Goal: Task Accomplishment & Management: Manage account settings

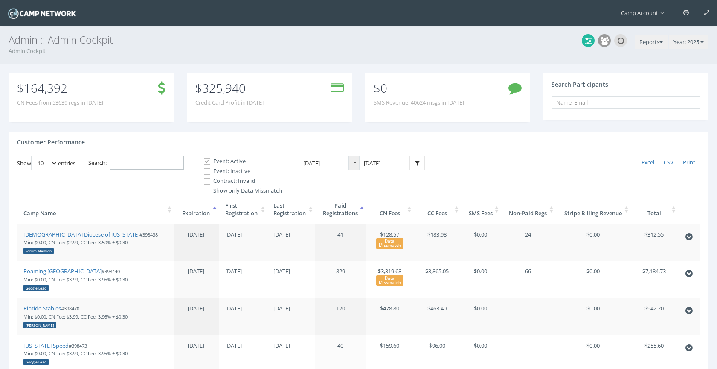
click at [151, 160] on input "Search:" at bounding box center [147, 163] width 74 height 14
paste input "398439"
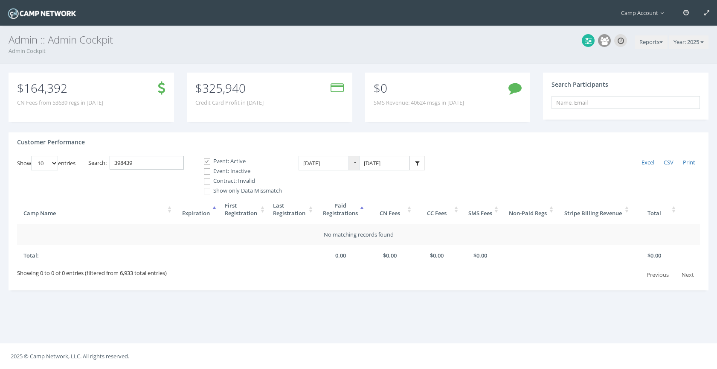
type input "398439"
click at [214, 175] on label "Event: Inactive" at bounding box center [239, 171] width 85 height 9
click at [206, 175] on input "Event: Inactive" at bounding box center [202, 171] width 8 height 8
checkbox input "true"
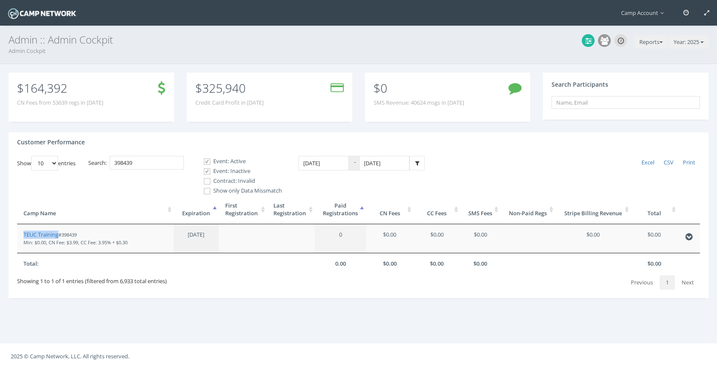
drag, startPoint x: 42, startPoint y: 235, endPoint x: 51, endPoint y: 6, distance: 229.2
click at [0, 0] on main "Camp Account My Profile My Events My Team" at bounding box center [358, 184] width 717 height 369
drag, startPoint x: 142, startPoint y: 162, endPoint x: 109, endPoint y: 155, distance: 34.4
click at [109, 156] on label "Search: 398439" at bounding box center [136, 163] width 96 height 14
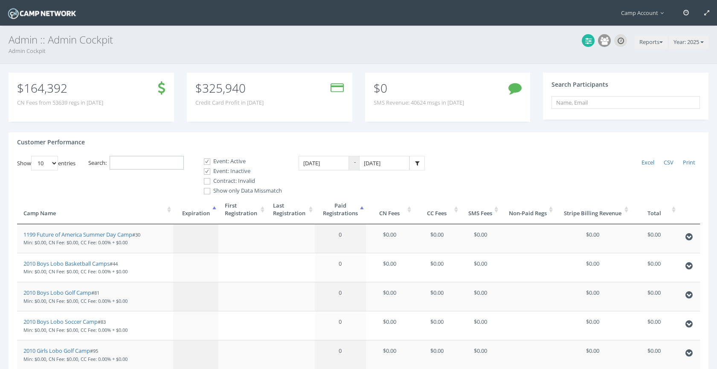
paste input "398439"
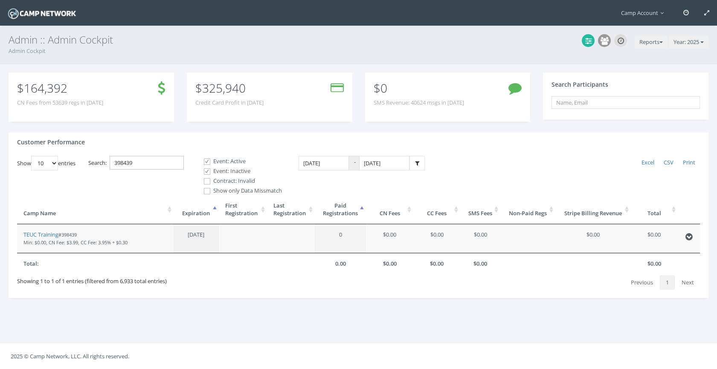
drag, startPoint x: 167, startPoint y: 160, endPoint x: 88, endPoint y: 152, distance: 79.8
click at [88, 152] on div "Customer Performance Show 10 25 50 100 entries Excel CSV Print Search: 398439 E…" at bounding box center [359, 215] width 700 height 166
paste input "891"
type input "398891"
drag, startPoint x: 33, startPoint y: 235, endPoint x: 90, endPoint y: 1, distance: 241.4
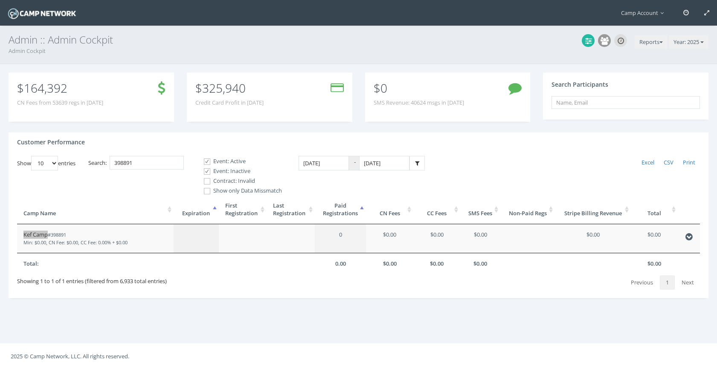
click at [0, 0] on main "Camp Account My Profile My Events My Team" at bounding box center [358, 184] width 717 height 369
click at [645, 42] on button "Reports" at bounding box center [651, 42] width 33 height 14
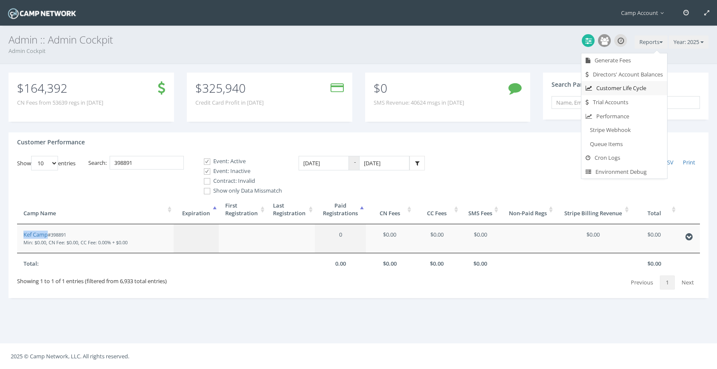
click at [629, 91] on link "Customer Life Cycle" at bounding box center [624, 88] width 86 height 14
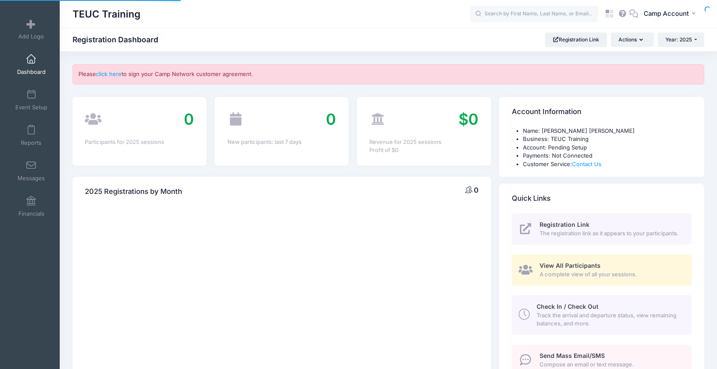
select select
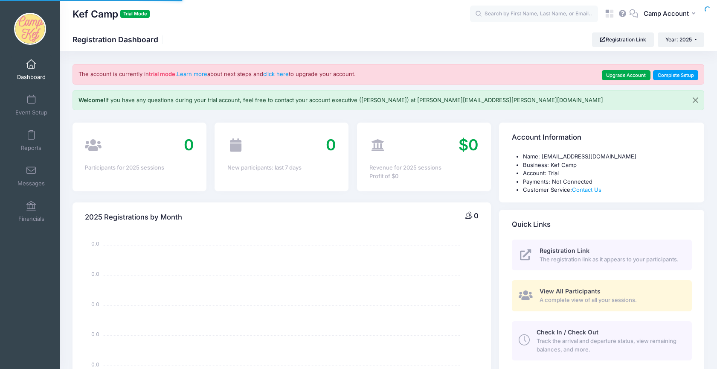
select select
click at [676, 15] on span "Camp Account" at bounding box center [666, 13] width 45 height 9
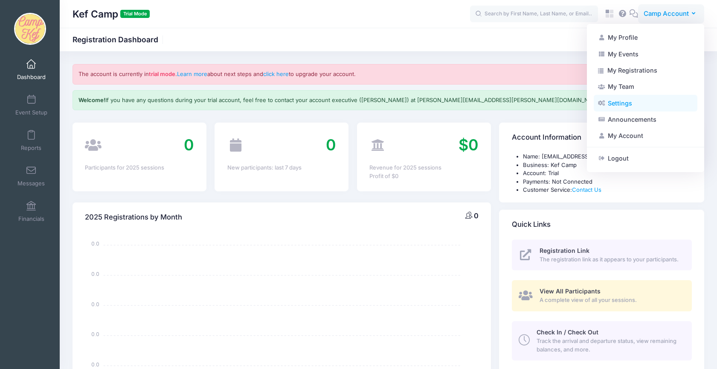
click at [651, 103] on link "Settings" at bounding box center [646, 103] width 104 height 16
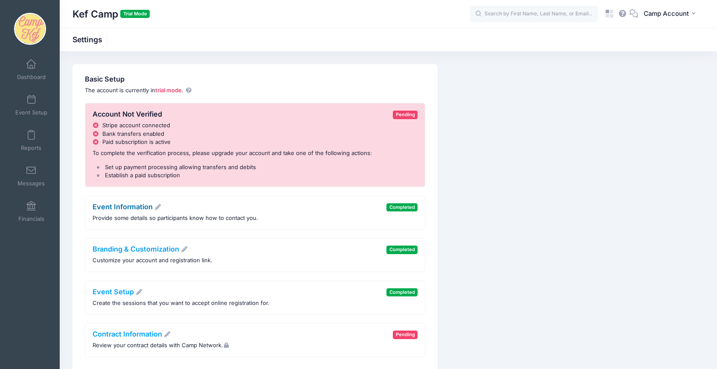
click at [130, 206] on link "Event Information" at bounding box center [127, 206] width 69 height 9
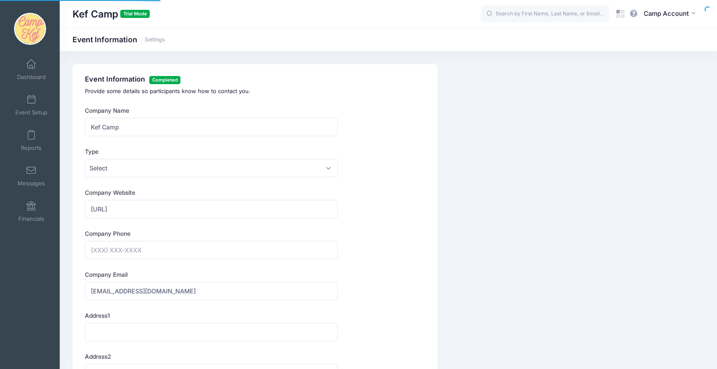
type input "[PHONE_NUMBER]"
drag, startPoint x: 150, startPoint y: 127, endPoint x: 61, endPoint y: 113, distance: 90.7
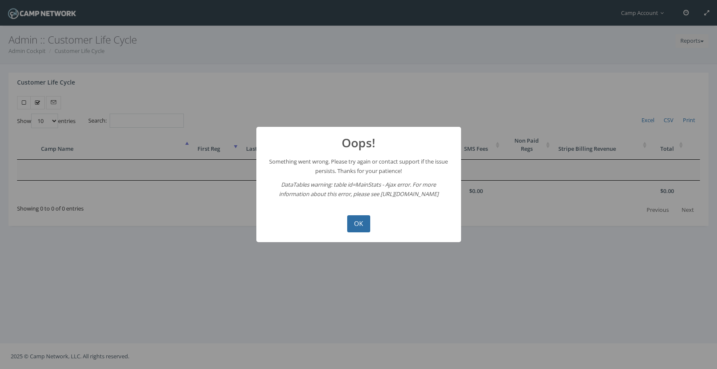
click at [360, 224] on button "OK" at bounding box center [358, 223] width 23 height 17
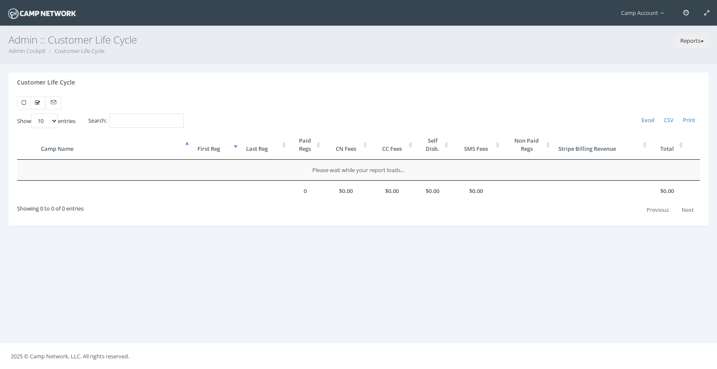
click at [682, 41] on button "Reports" at bounding box center [692, 41] width 33 height 14
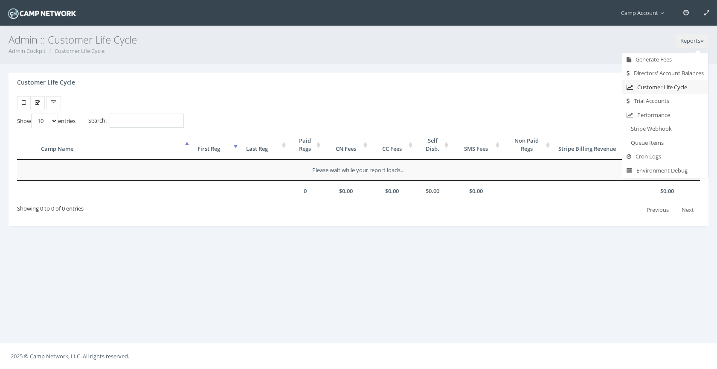
click at [667, 85] on link "Customer Life Cycle" at bounding box center [665, 87] width 86 height 14
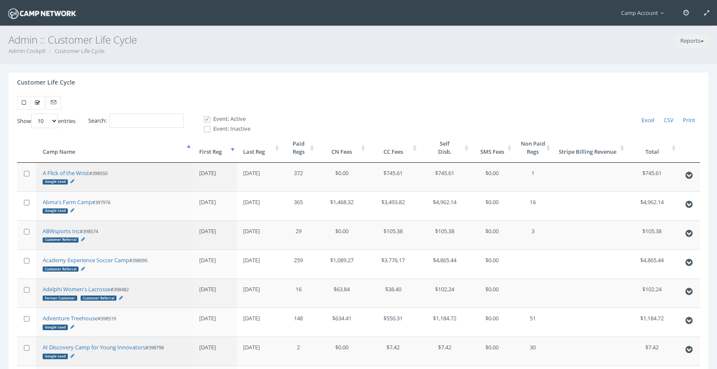
click at [231, 151] on th "First Reg" at bounding box center [215, 147] width 44 height 29
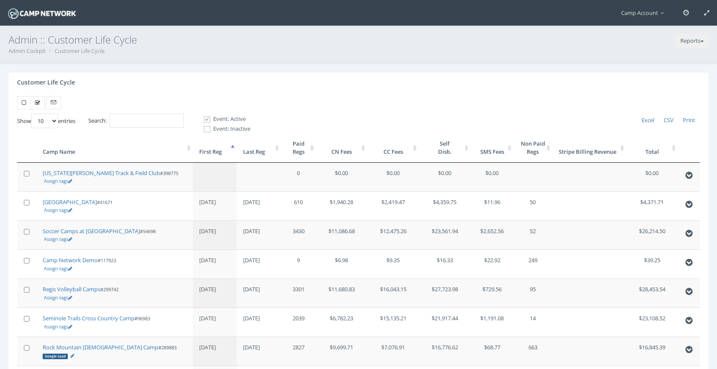
click at [231, 151] on th "First Reg" at bounding box center [215, 147] width 44 height 29
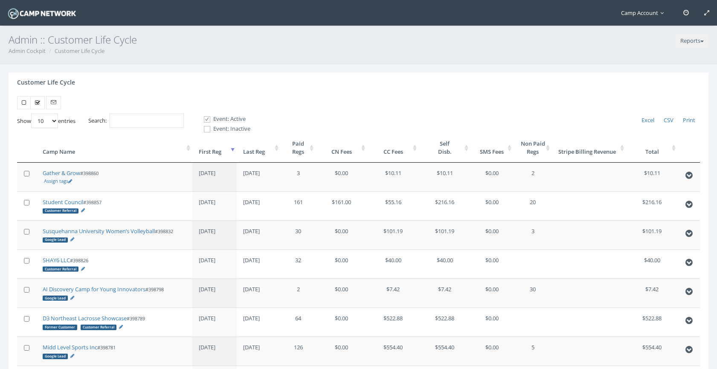
click at [643, 13] on span "Camp Account" at bounding box center [644, 13] width 47 height 8
click at [358, 66] on div "Reports Generate Fees Directors' Account Balances Customer Life Cycle Trial Acc…" at bounding box center [358, 269] width 717 height 538
click at [151, 119] on input "Search:" at bounding box center [147, 120] width 74 height 14
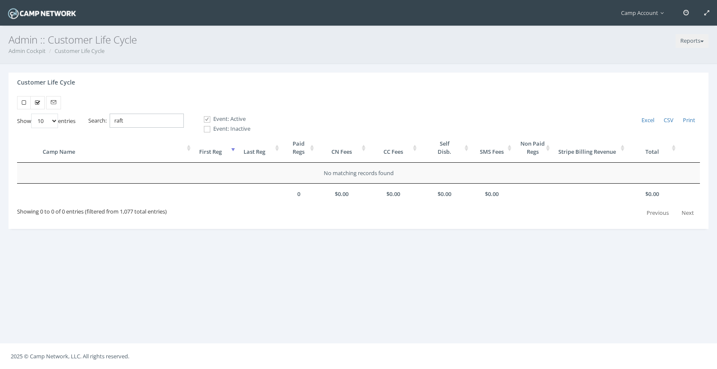
type input "raft"
click at [223, 134] on th "First Reg" at bounding box center [215, 147] width 44 height 29
click at [218, 128] on label "Event: Inactive" at bounding box center [224, 129] width 54 height 9
click at [206, 128] on input "Event: Inactive" at bounding box center [202, 129] width 8 height 8
checkbox input "true"
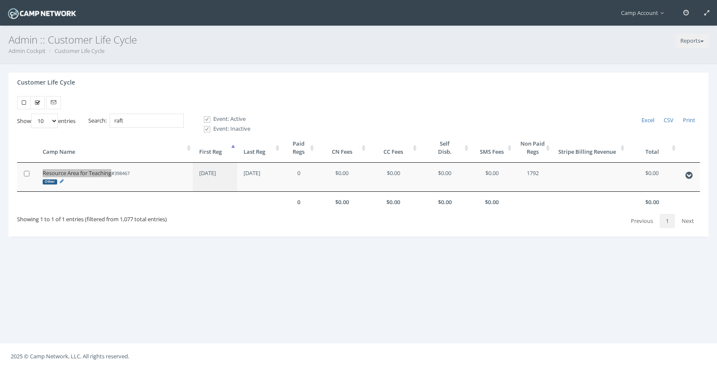
drag, startPoint x: 74, startPoint y: 174, endPoint x: 80, endPoint y: 4, distance: 170.3
click at [0, 0] on main "Camp Account My Profile My Events My Team" at bounding box center [358, 184] width 717 height 369
click at [686, 11] on span at bounding box center [686, 13] width 6 height 6
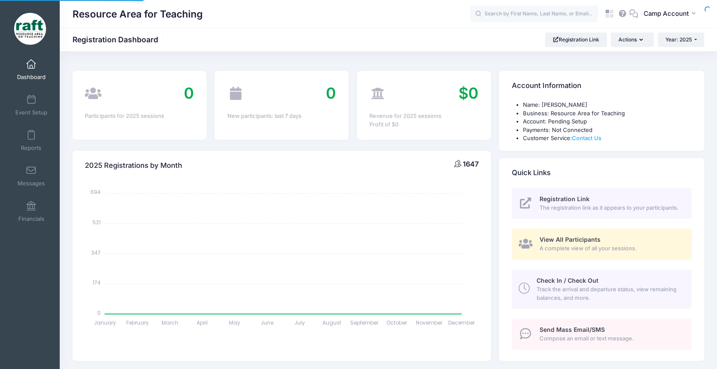
select select
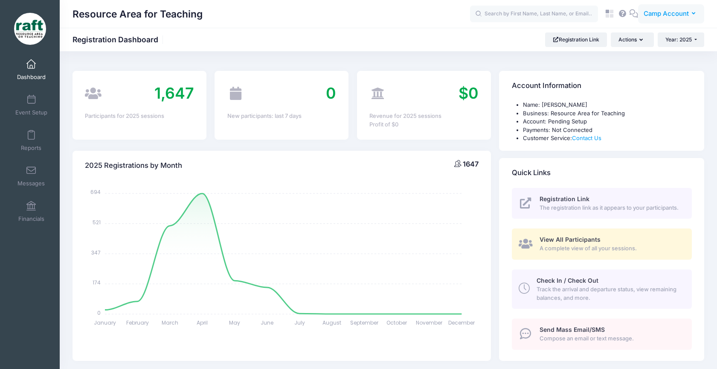
click at [661, 15] on span "Camp Account" at bounding box center [666, 13] width 45 height 9
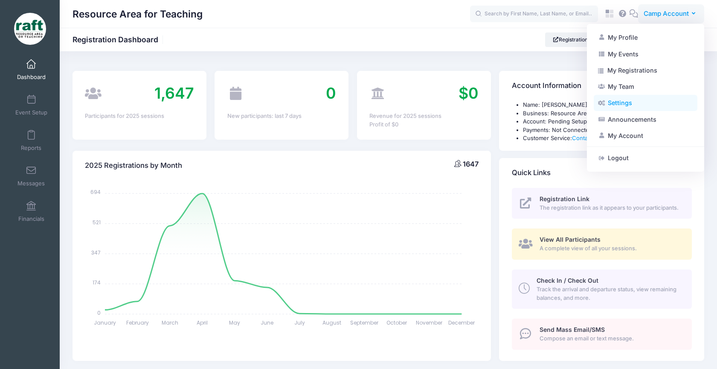
click at [647, 110] on link "Settings" at bounding box center [646, 103] width 104 height 16
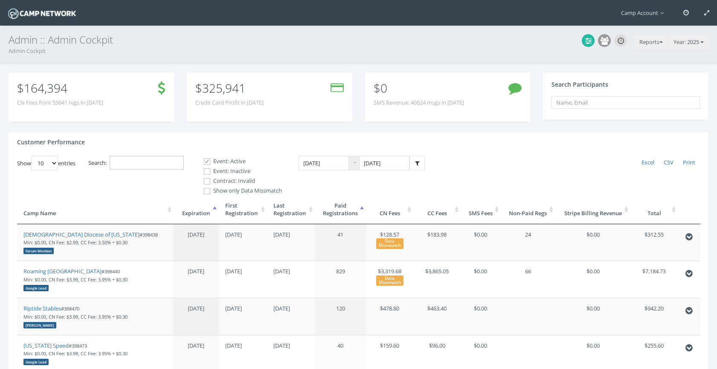
click at [150, 156] on input "Search:" at bounding box center [147, 163] width 74 height 14
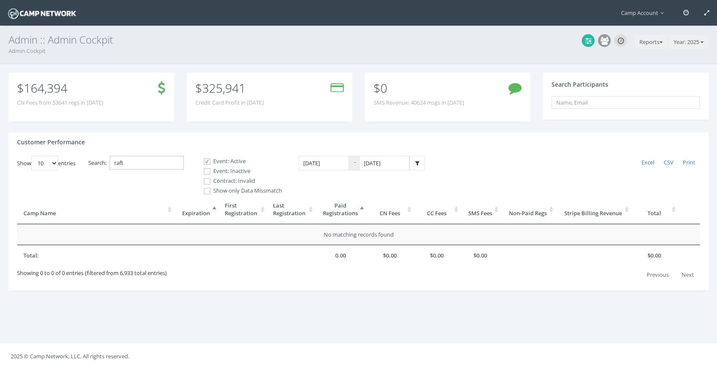
type input "raft"
click at [216, 174] on label "Event: Inactive" at bounding box center [239, 171] width 85 height 9
click at [206, 174] on input "Event: Inactive" at bounding box center [202, 171] width 8 height 8
checkbox input "true"
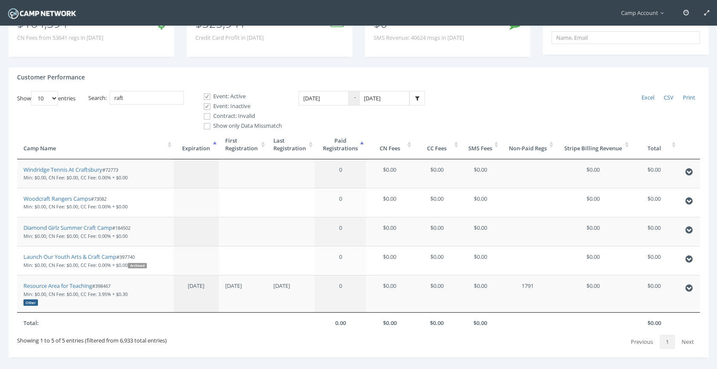
scroll to position [69, 0]
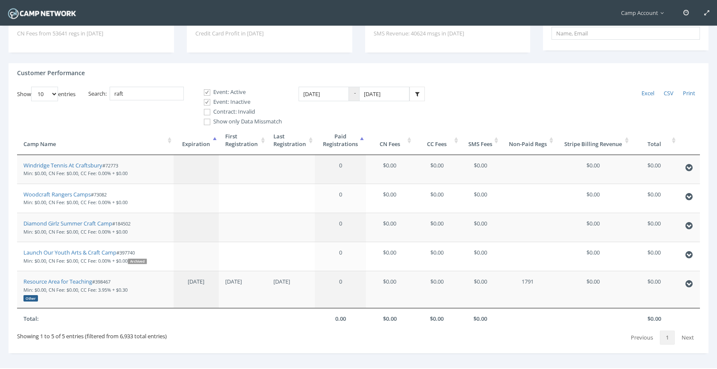
click at [537, 142] on th "Non-Paid Regs" at bounding box center [527, 140] width 55 height 29
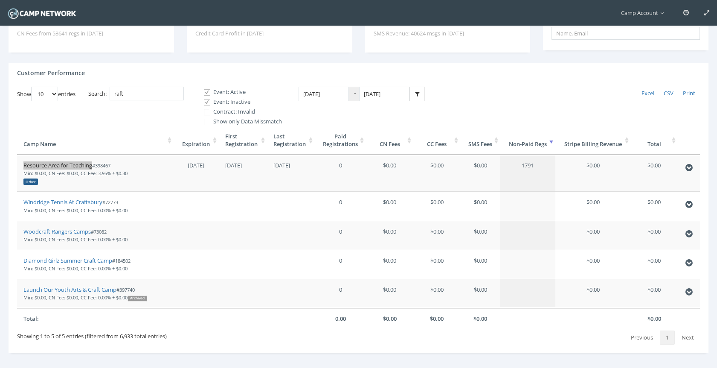
drag, startPoint x: 88, startPoint y: 165, endPoint x: 105, endPoint y: 0, distance: 165.6
click at [0, 0] on main "Camp Account My Profile My Events My Team" at bounding box center [358, 162] width 717 height 462
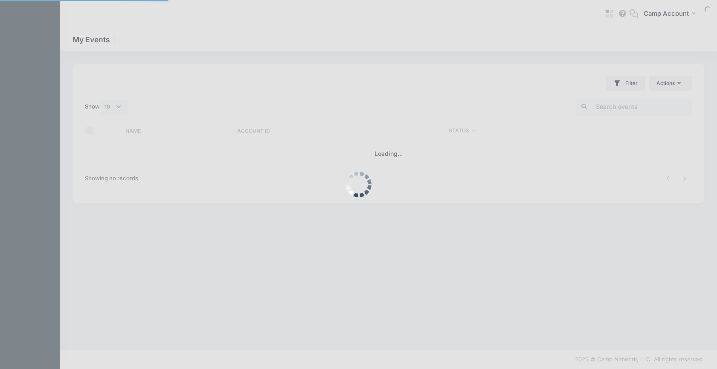
select select "10"
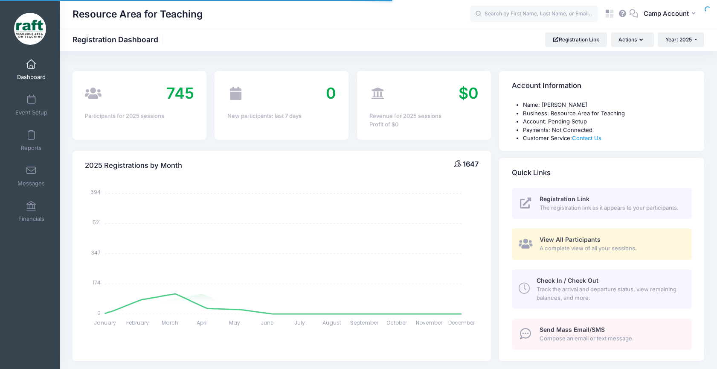
select select
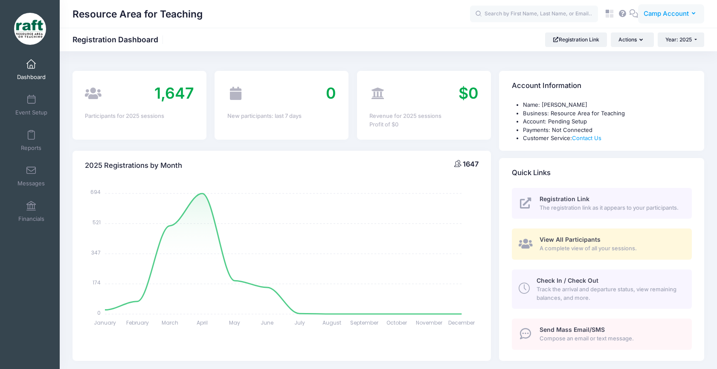
click at [655, 17] on span "Camp Account" at bounding box center [666, 13] width 45 height 9
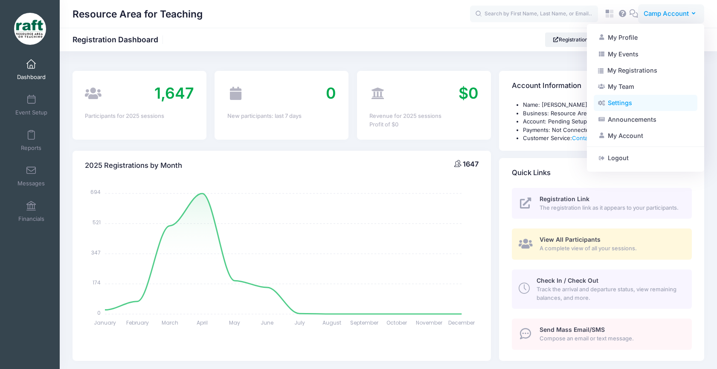
click at [636, 105] on link "Settings" at bounding box center [646, 103] width 104 height 16
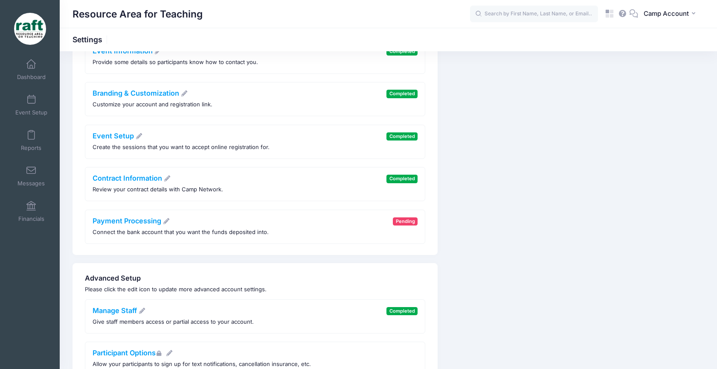
scroll to position [169, 0]
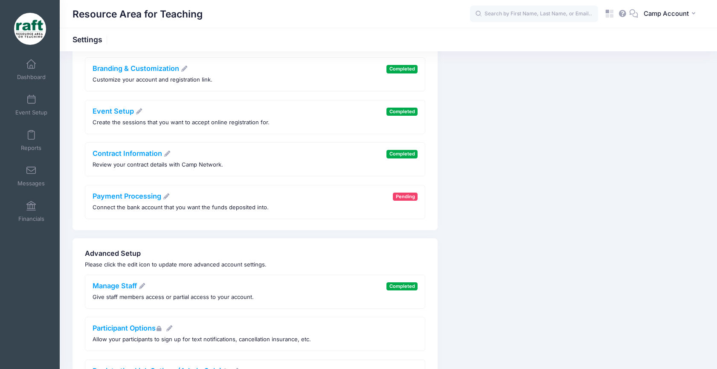
click at [134, 158] on div "Contract Information Review your contract details with Camp Network." at bounding box center [158, 159] width 131 height 20
click at [135, 153] on link "Contract Information" at bounding box center [132, 153] width 78 height 9
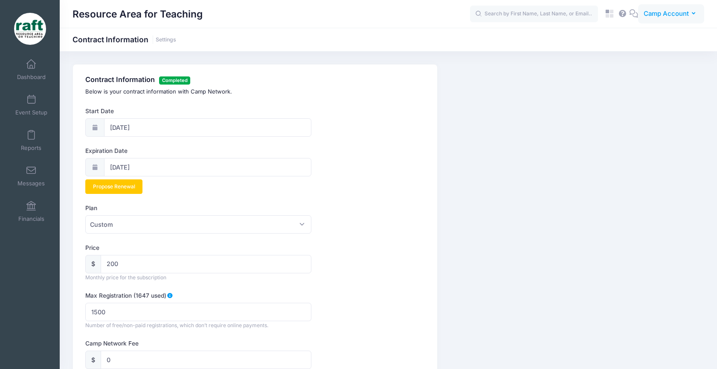
click at [683, 15] on span "Camp Account" at bounding box center [666, 13] width 45 height 9
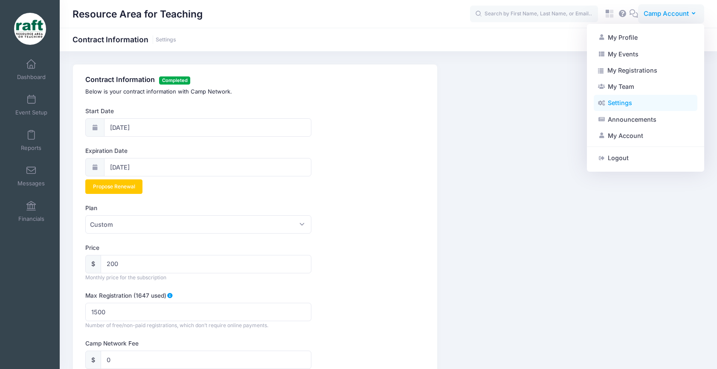
click at [655, 101] on link "Settings" at bounding box center [646, 103] width 104 height 16
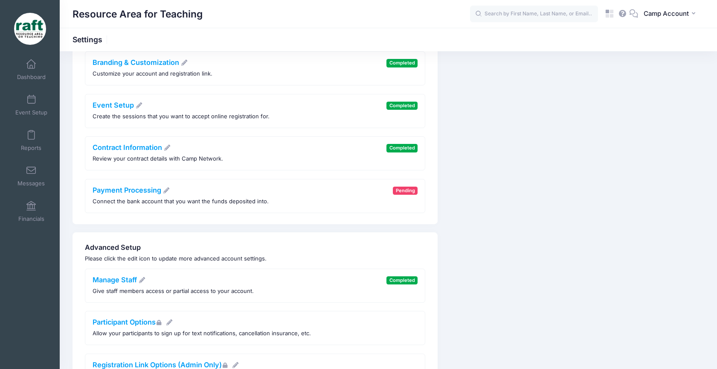
scroll to position [223, 0]
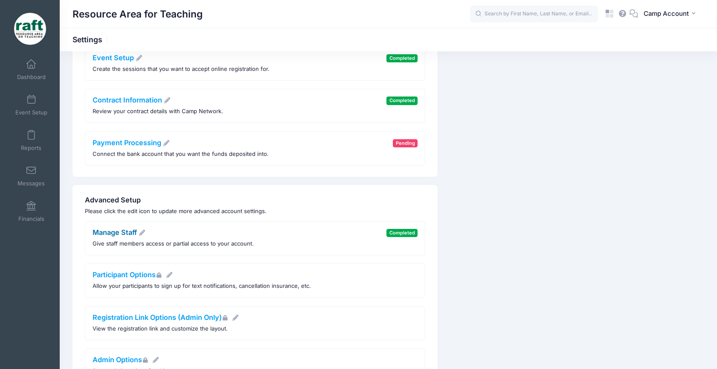
click at [129, 231] on link "Manage Staff" at bounding box center [119, 232] width 53 height 9
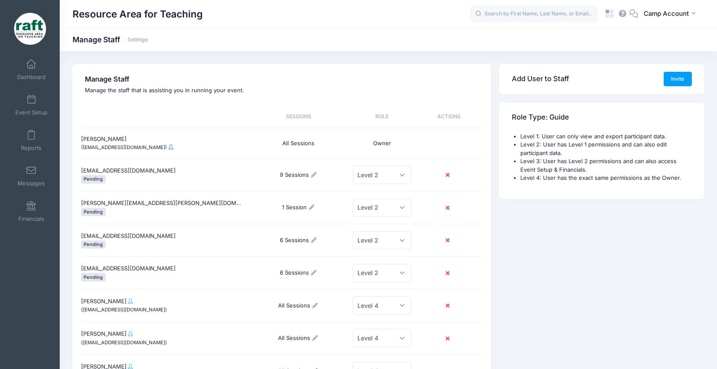
click at [168, 148] on span at bounding box center [170, 146] width 5 height 5
